Goal: Task Accomplishment & Management: Manage account settings

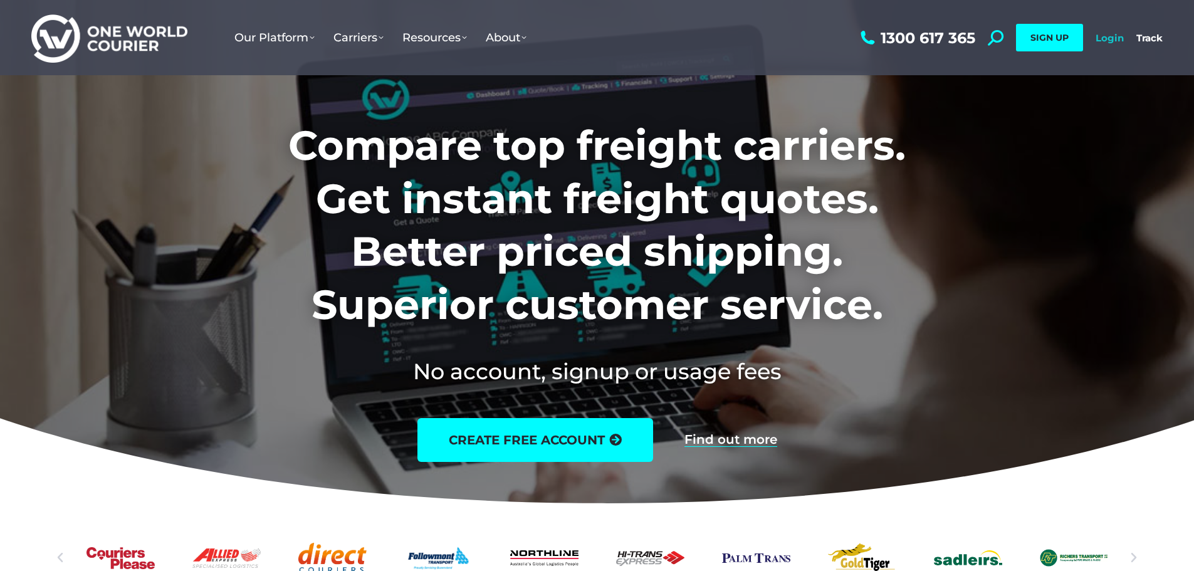
click at [1105, 33] on link "Login" at bounding box center [1110, 38] width 28 height 12
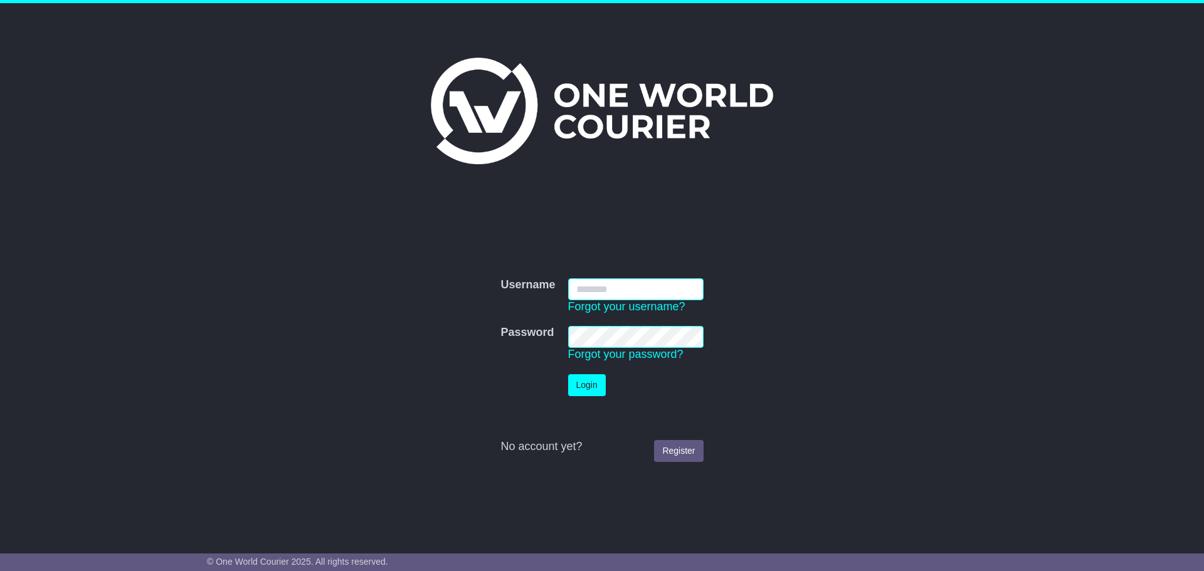
click at [648, 286] on input "Username" at bounding box center [635, 289] width 135 height 22
type input "**********"
click at [593, 383] on button "Login" at bounding box center [587, 385] width 38 height 22
